Goal: Information Seeking & Learning: Learn about a topic

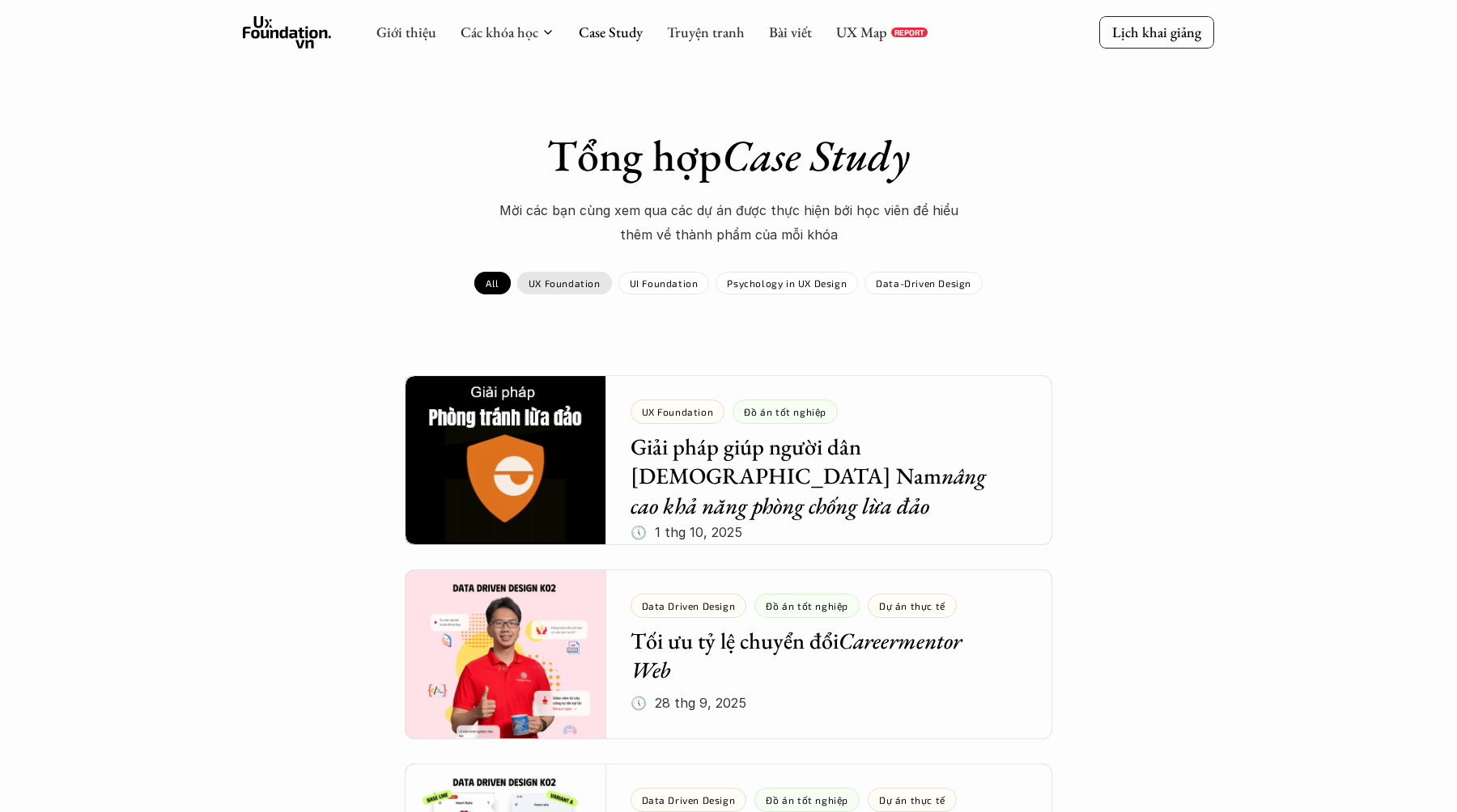
click at [550, 286] on p "UX Foundation" at bounding box center [564, 284] width 72 height 12
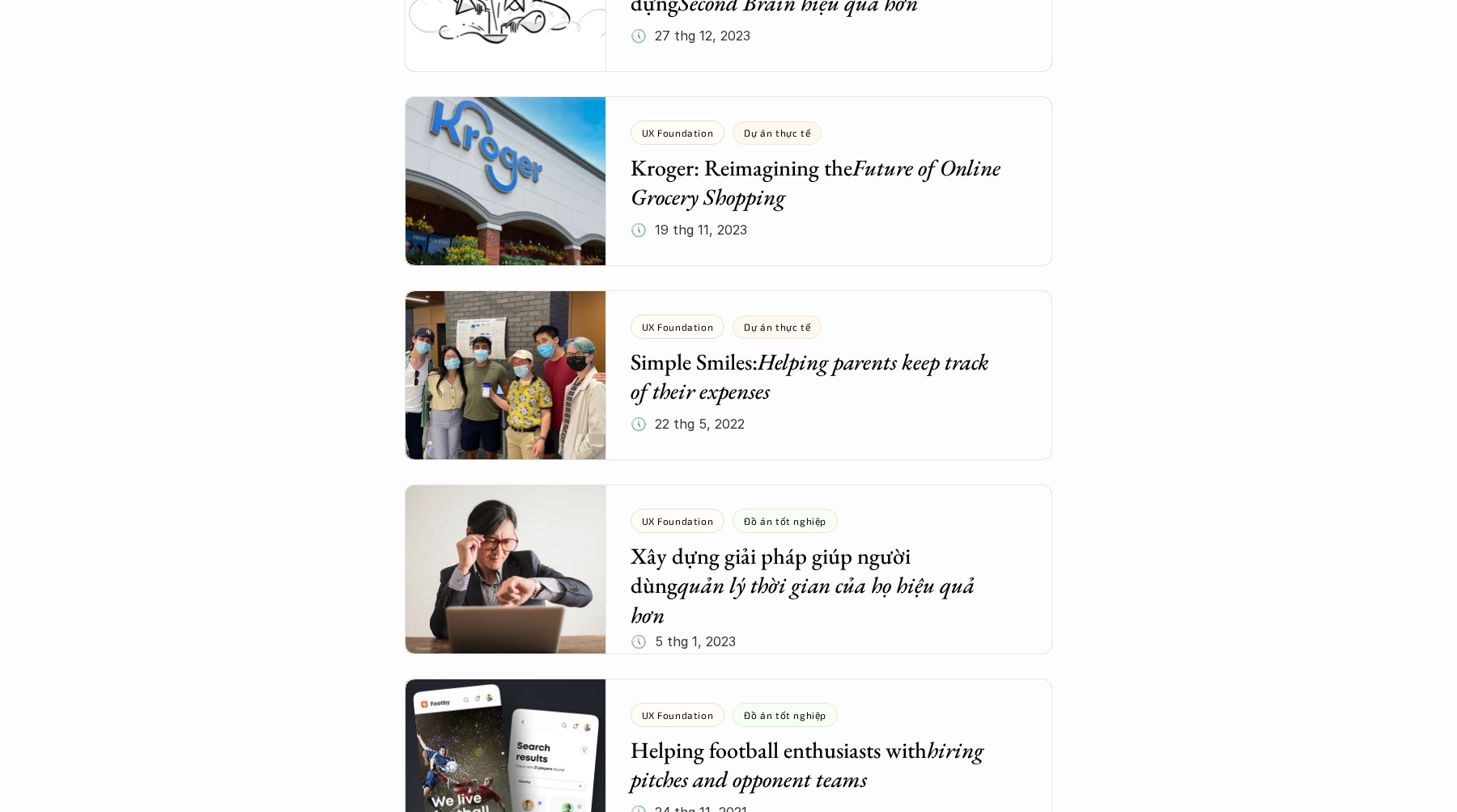
scroll to position [1833, 0]
click at [259, 467] on div "Tổng hợp Case Study Mời các bạn cùng xem qua các dự án được thực hiện bới học v…" at bounding box center [728, 446] width 939 height 4298
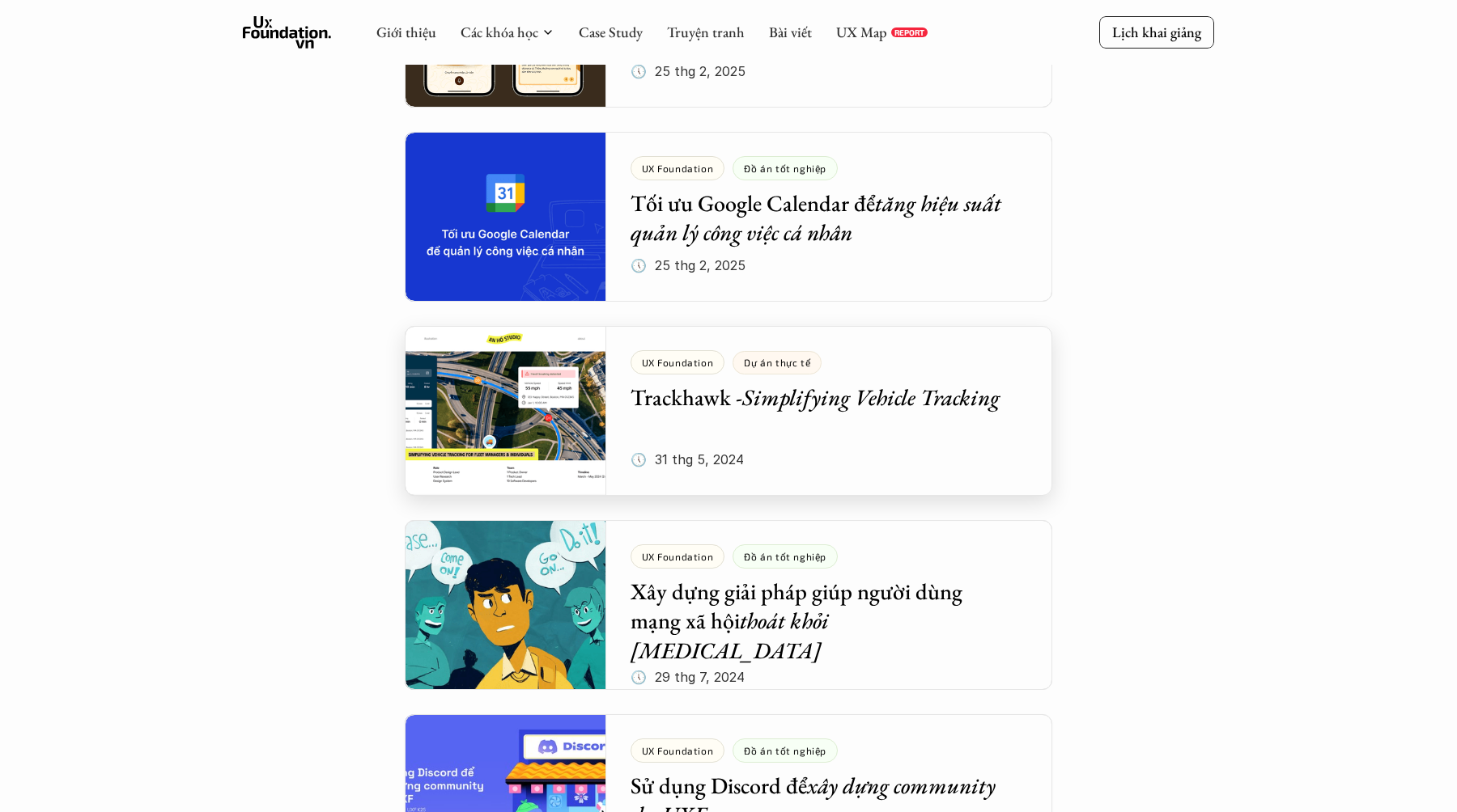
scroll to position [650, 0]
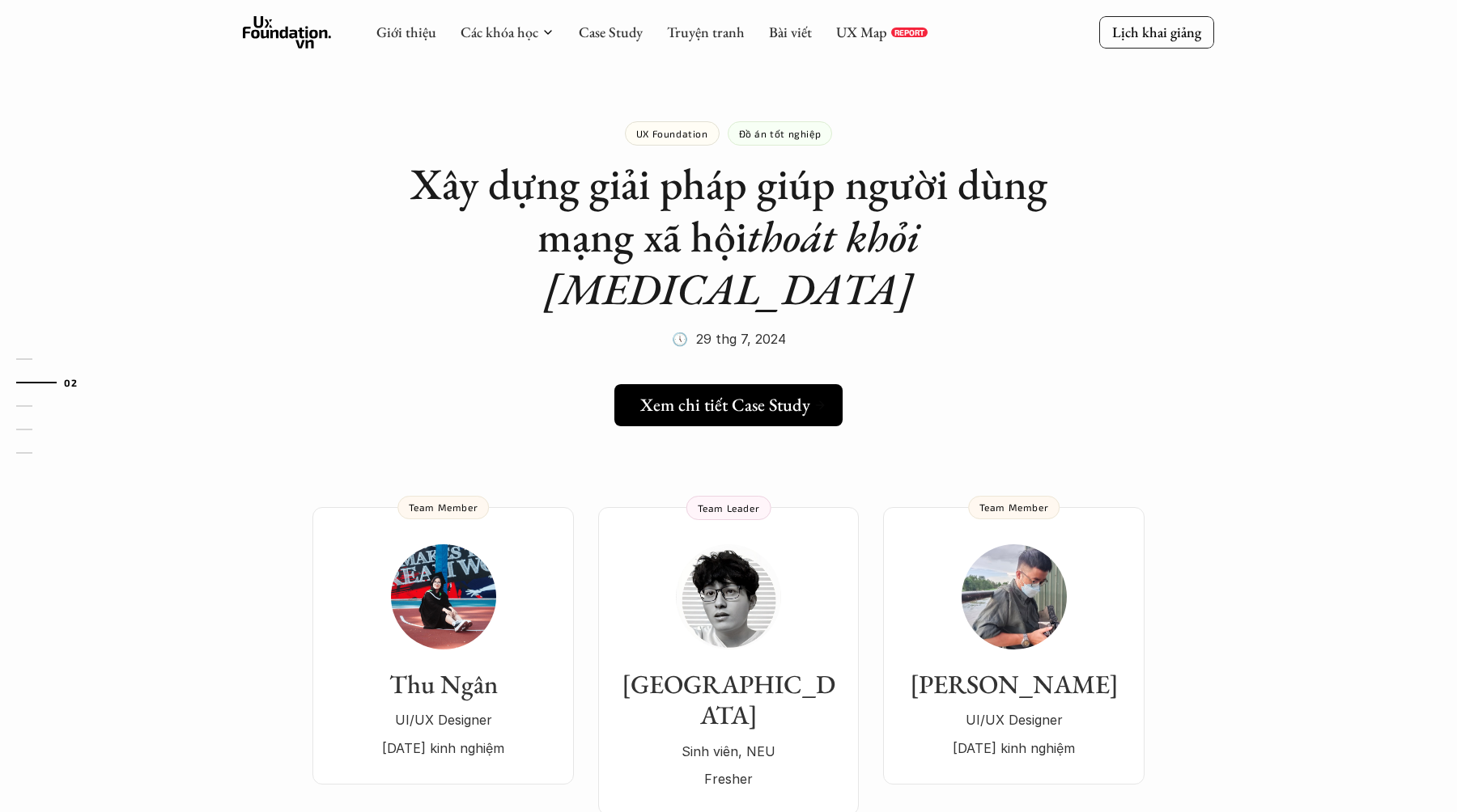
click at [763, 394] on h5 "Xem chi tiết Case Study" at bounding box center [725, 404] width 170 height 21
